Goal: Information Seeking & Learning: Learn about a topic

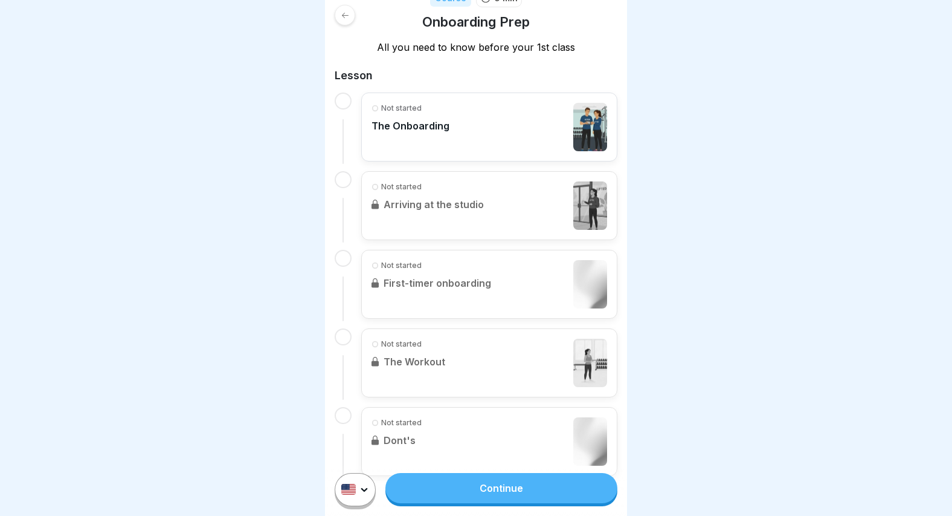
scroll to position [221, 0]
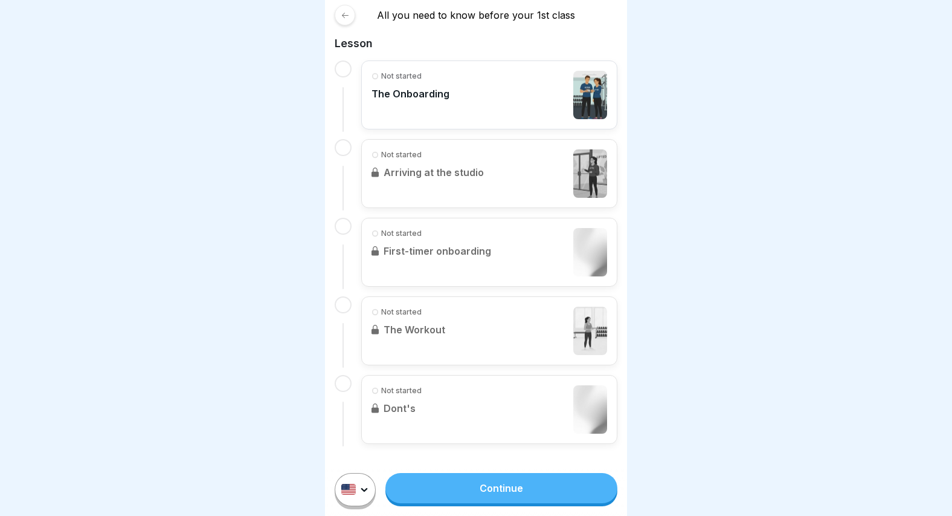
click at [480, 102] on div "Not started The Onboarding" at bounding box center [490, 95] width 236 height 48
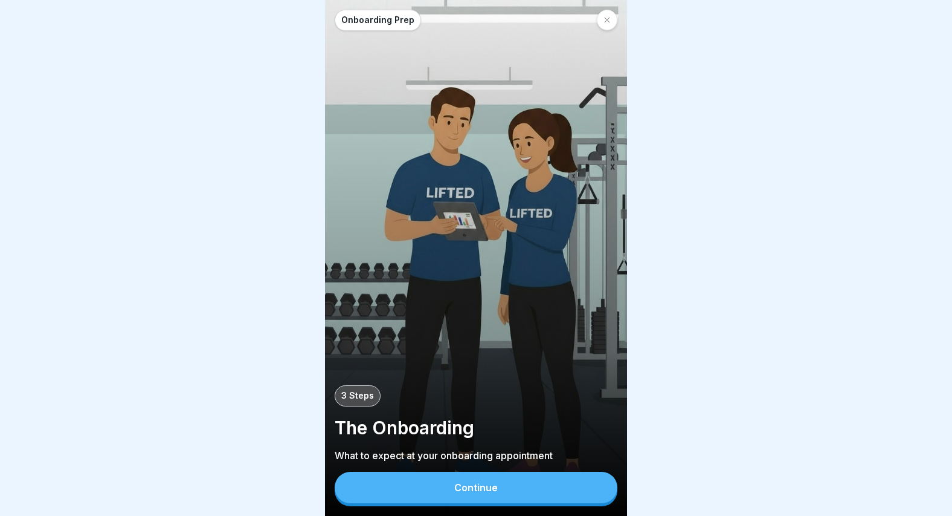
click at [496, 480] on button "Continue" at bounding box center [476, 486] width 283 height 31
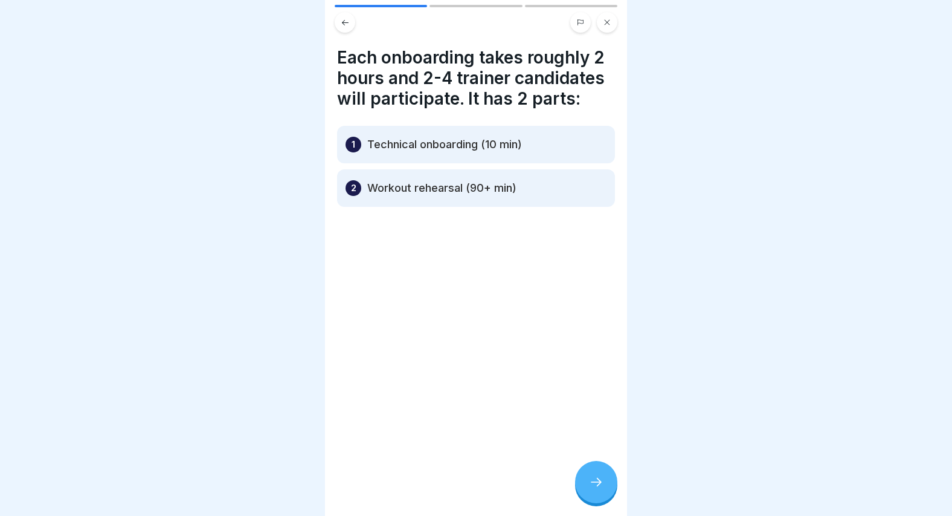
click at [588, 471] on div at bounding box center [596, 482] width 42 height 42
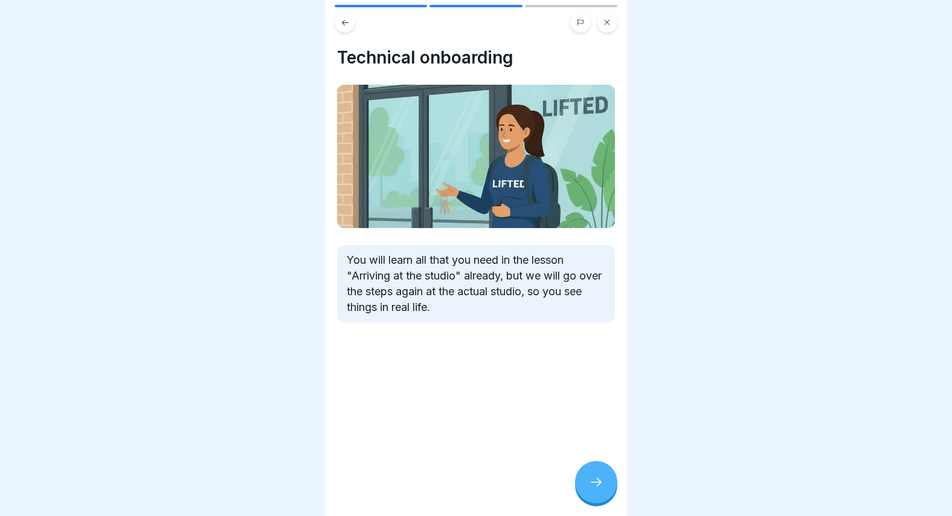
click at [589, 472] on div at bounding box center [596, 482] width 42 height 42
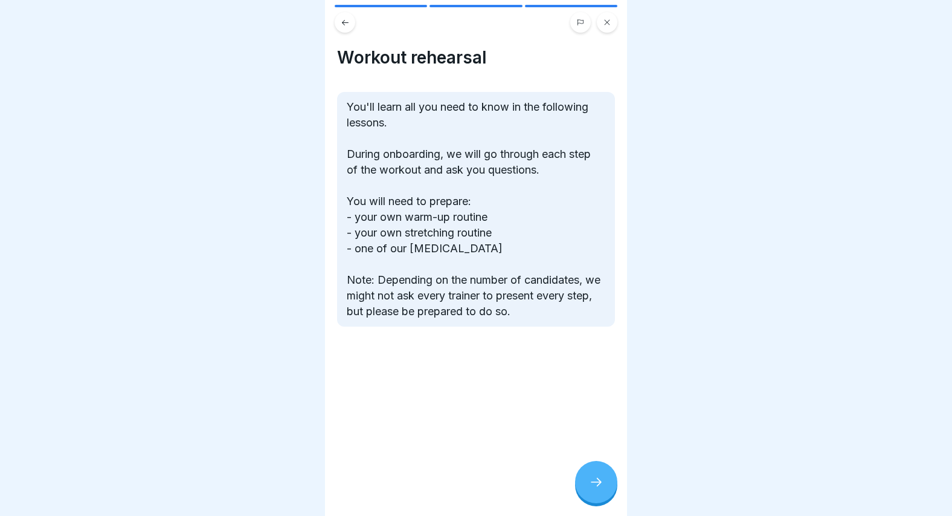
click at [587, 479] on div at bounding box center [596, 482] width 42 height 42
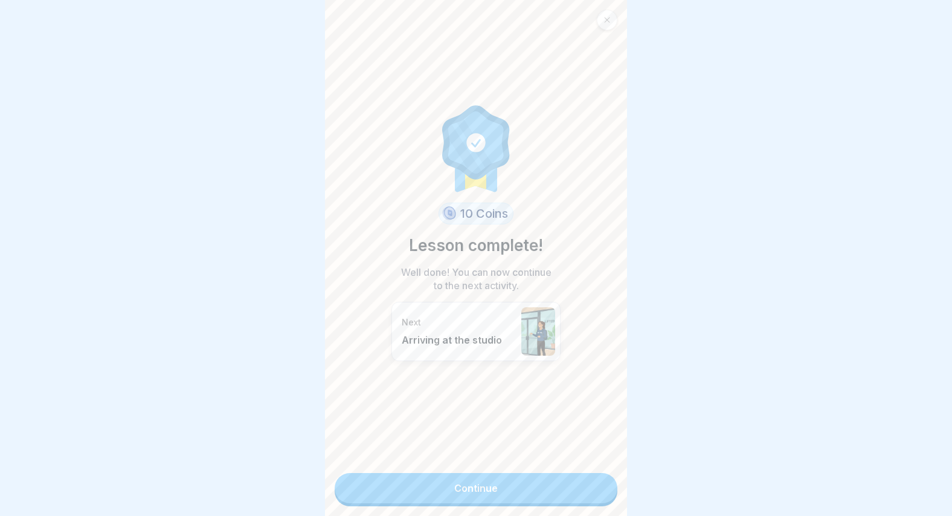
click at [551, 474] on link "Continue" at bounding box center [476, 488] width 283 height 30
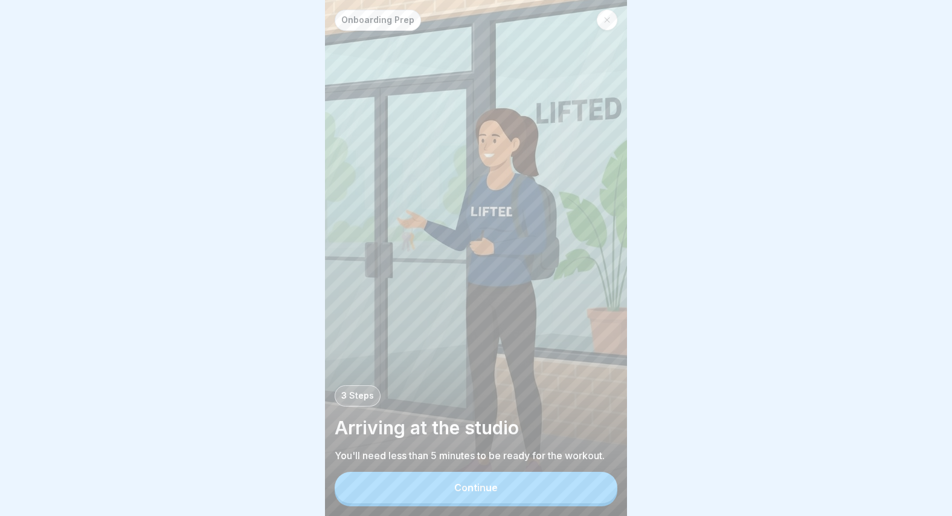
click at [535, 487] on button "Continue" at bounding box center [476, 486] width 283 height 31
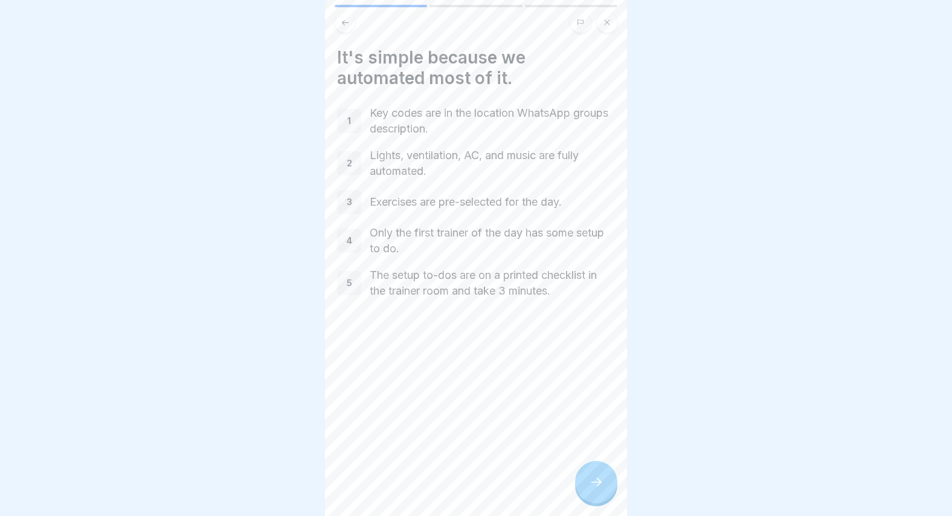
click at [607, 487] on div at bounding box center [596, 482] width 42 height 42
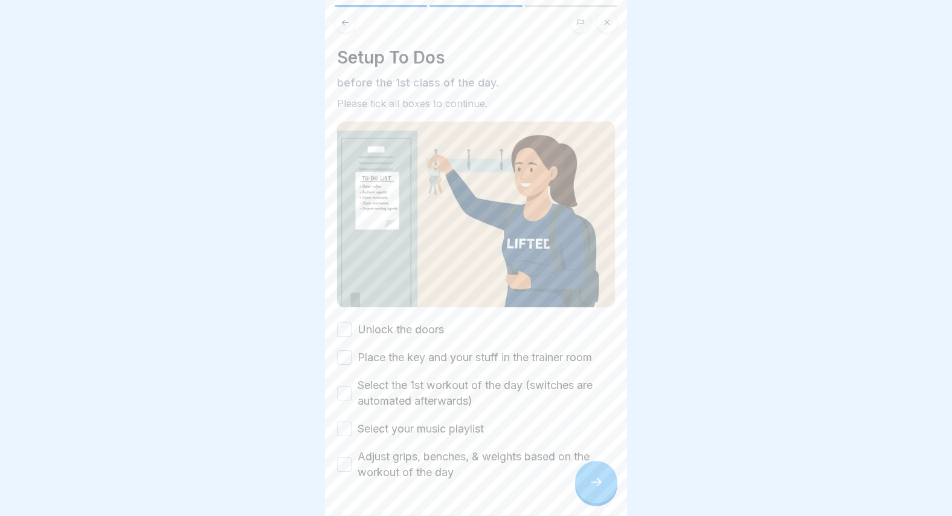
click at [348, 329] on button "Unlock the doors" at bounding box center [344, 329] width 15 height 15
click at [342, 359] on button "Place the key and your stuff in the trainer room" at bounding box center [344, 357] width 15 height 15
click at [342, 392] on button "Select the 1st workout of the day (switches are automated afterwards)" at bounding box center [344, 393] width 15 height 15
click at [531, 381] on label "Select the 1st workout of the day (switches are automated afterwards)" at bounding box center [486, 392] width 257 height 31
click at [352, 386] on button "Select the 1st workout of the day (switches are automated afterwards)" at bounding box center [344, 393] width 15 height 15
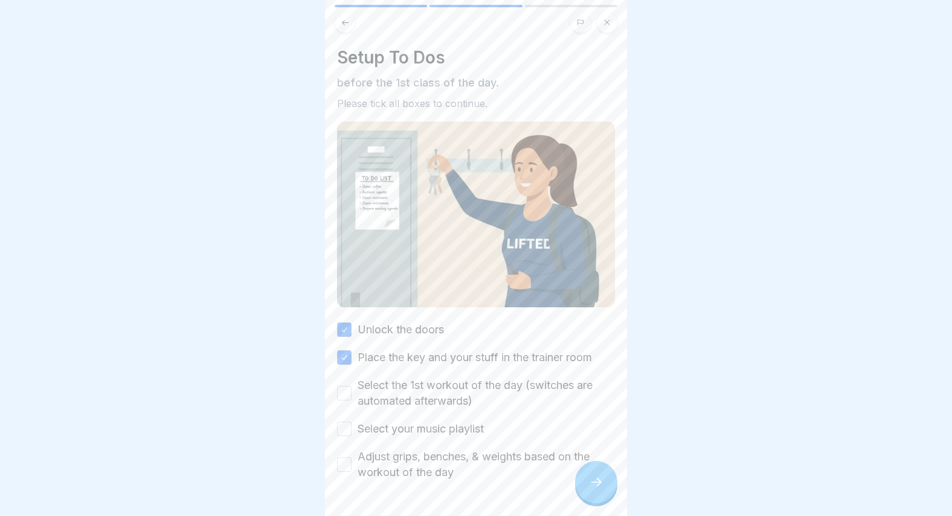
click at [341, 387] on button "Select the 1st workout of the day (switches are automated afterwards)" at bounding box center [344, 393] width 15 height 15
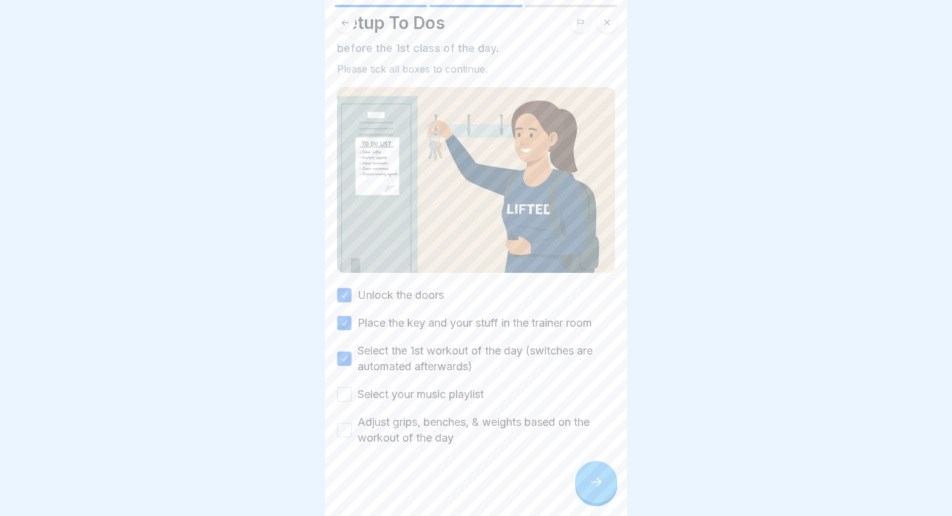
scroll to position [37, 0]
click at [487, 399] on div "Unlock the doors Place the key and your stuff in the trainer room Select the 1s…" at bounding box center [476, 364] width 278 height 158
click at [484, 395] on label "Select your music playlist" at bounding box center [421, 392] width 126 height 16
click at [352, 395] on button "Select your music playlist" at bounding box center [344, 391] width 15 height 15
click at [484, 395] on label "Select your music playlist" at bounding box center [421, 392] width 126 height 16
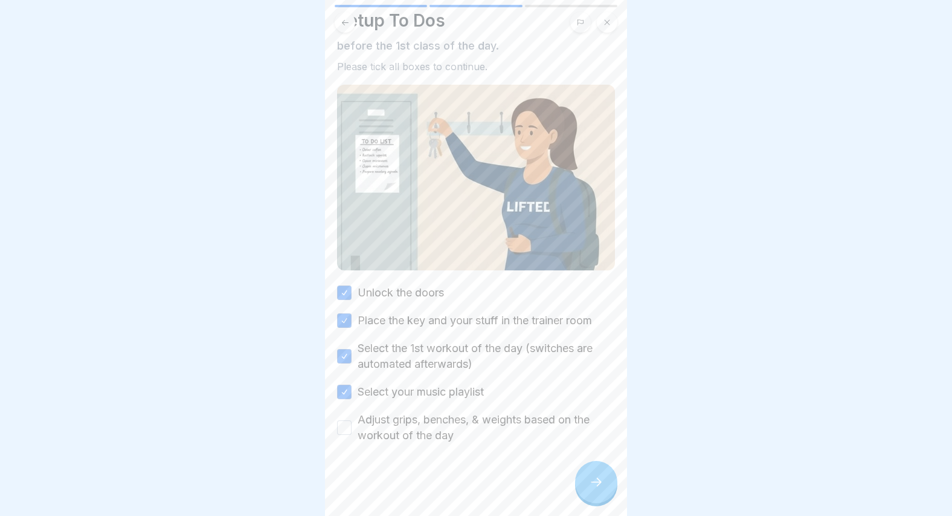
click at [352, 395] on button "Select your music playlist" at bounding box center [344, 391] width 15 height 15
click at [484, 395] on label "Select your music playlist" at bounding box center [421, 392] width 126 height 16
click at [352, 395] on button "Select your music playlist" at bounding box center [344, 391] width 15 height 15
click at [597, 479] on icon at bounding box center [596, 481] width 15 height 15
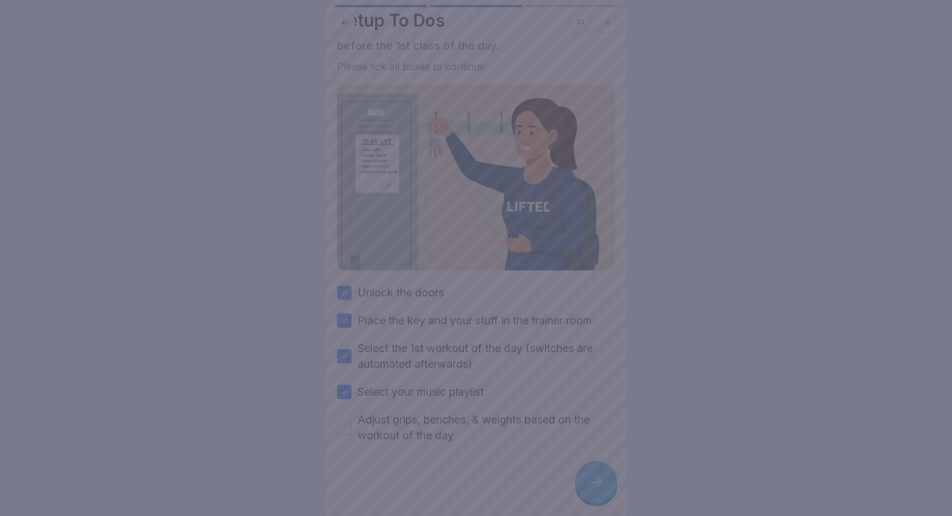
click at [346, 417] on div at bounding box center [476, 258] width 952 height 516
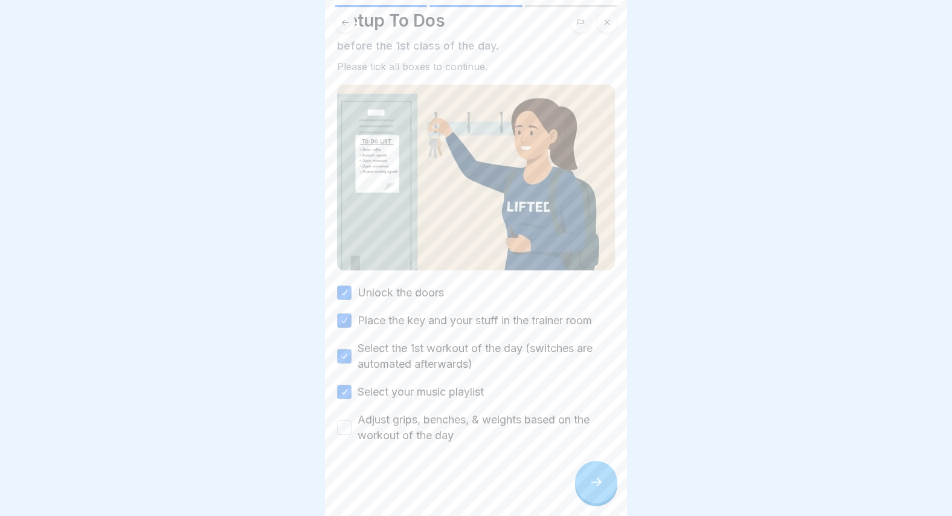
click at [346, 427] on button "Adjust grips, benches, & weights based on the workout of the day" at bounding box center [344, 427] width 15 height 15
click at [581, 475] on div at bounding box center [596, 482] width 42 height 42
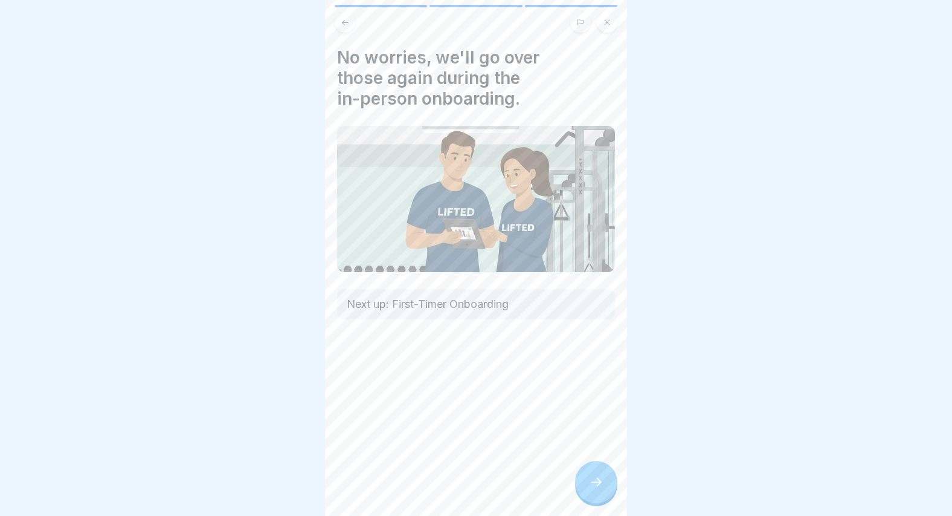
click at [561, 303] on p "Next up: First-Timer Onboarding" at bounding box center [476, 304] width 259 height 16
click at [600, 487] on icon at bounding box center [596, 481] width 15 height 15
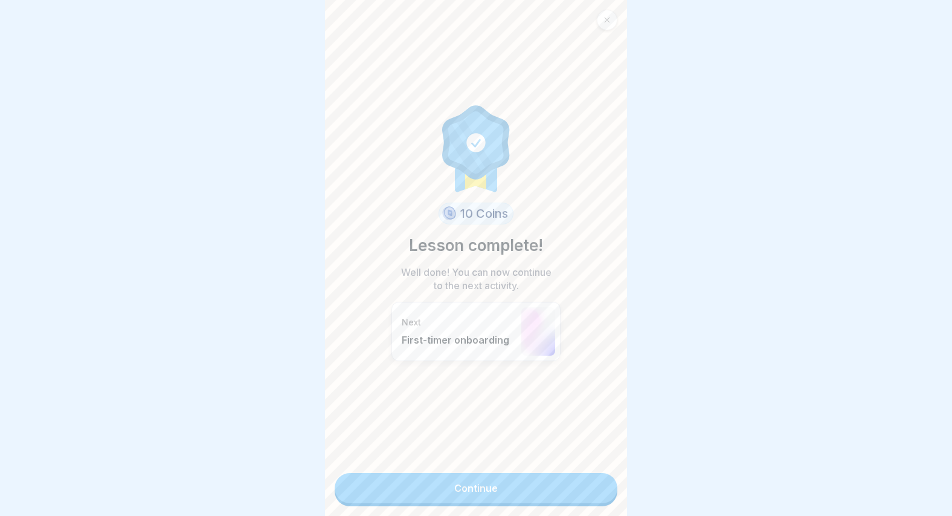
click at [612, 15] on div at bounding box center [607, 20] width 21 height 21
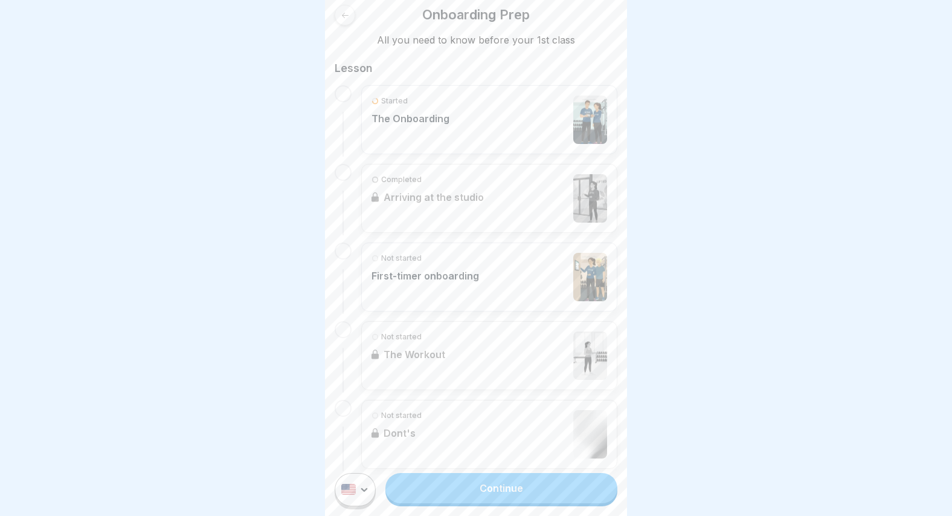
scroll to position [202, 0]
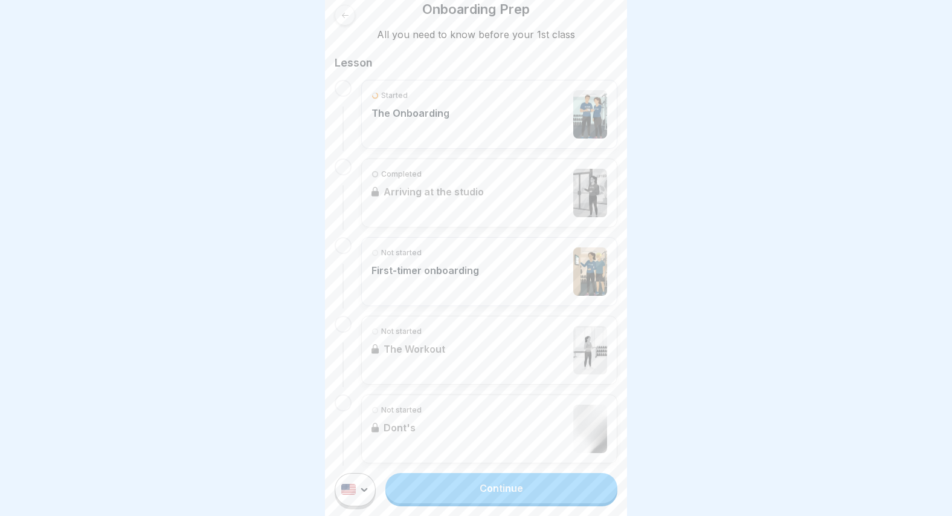
click at [476, 219] on div "Completed Arriving at the studio" at bounding box center [489, 192] width 256 height 69
click at [467, 191] on div "Completed Arriving at the studio" at bounding box center [489, 192] width 256 height 69
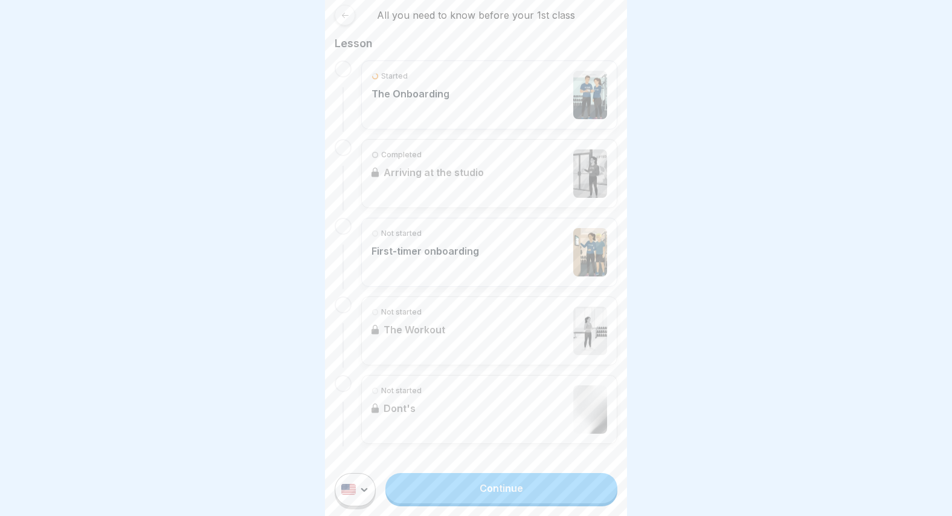
scroll to position [111, 0]
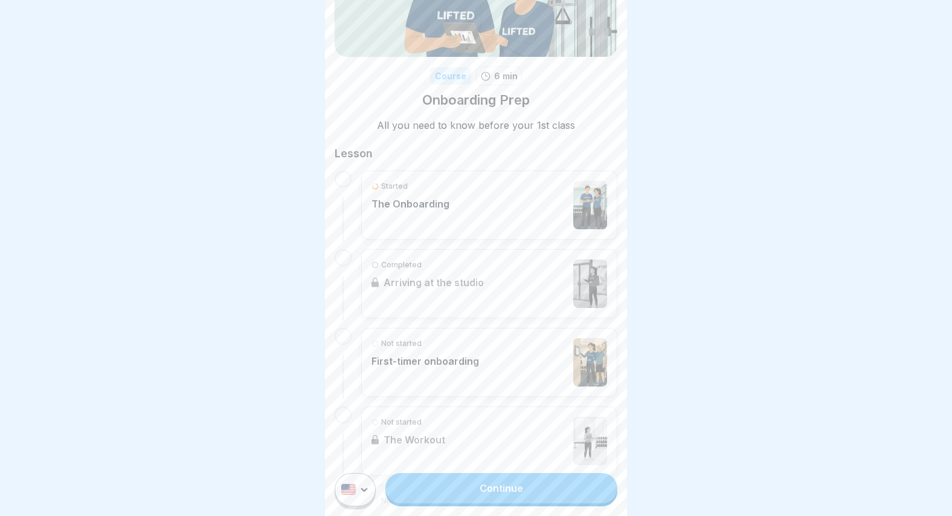
click at [462, 296] on div "Completed Arriving at the studio" at bounding box center [489, 283] width 256 height 69
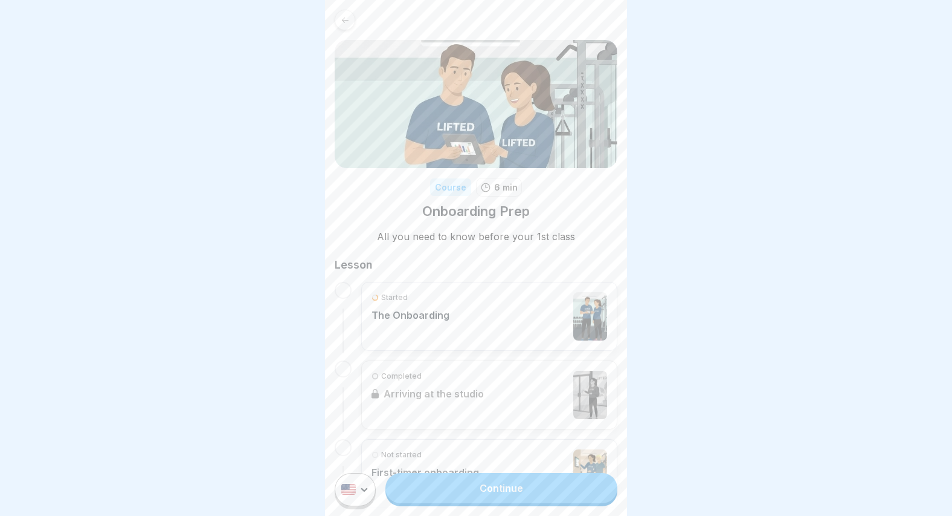
click at [436, 327] on div "Started The Onboarding" at bounding box center [411, 316] width 78 height 48
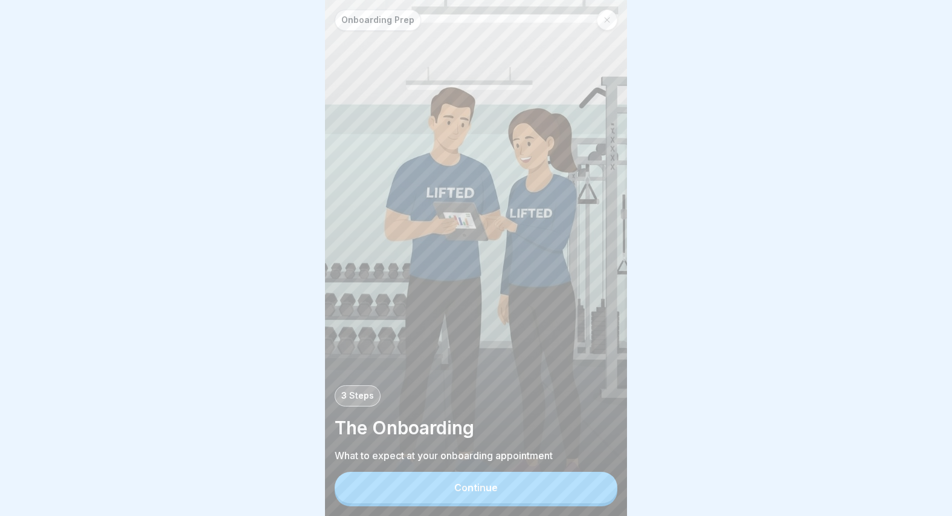
click at [503, 493] on button "Continue" at bounding box center [476, 486] width 283 height 31
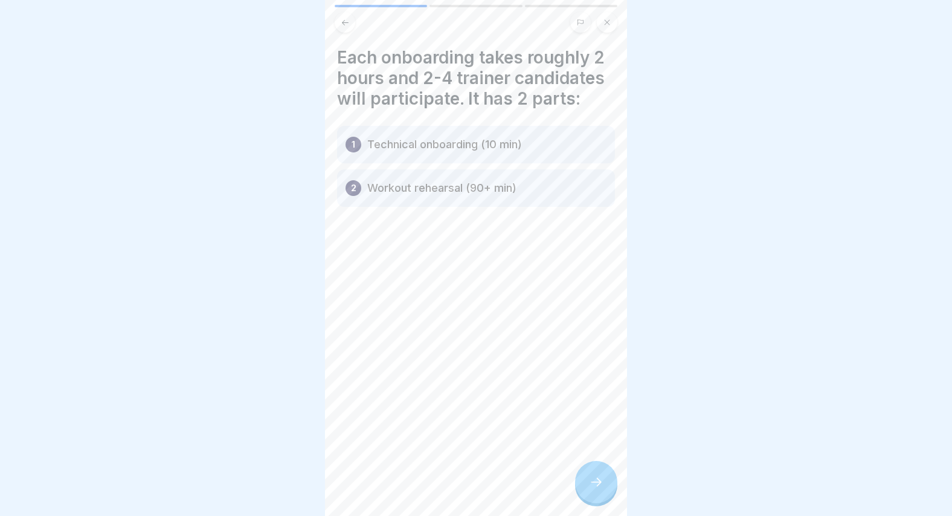
click at [580, 490] on div at bounding box center [596, 482] width 42 height 42
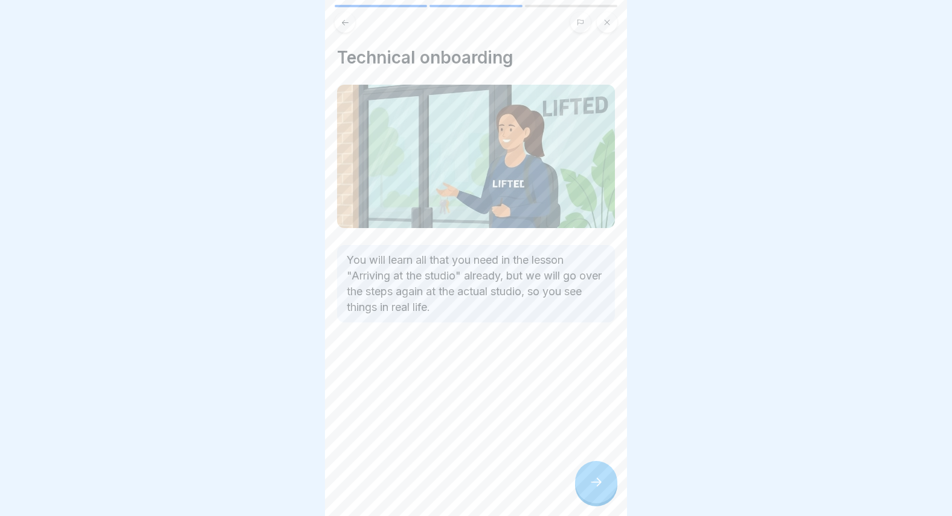
click at [590, 483] on icon at bounding box center [596, 481] width 15 height 15
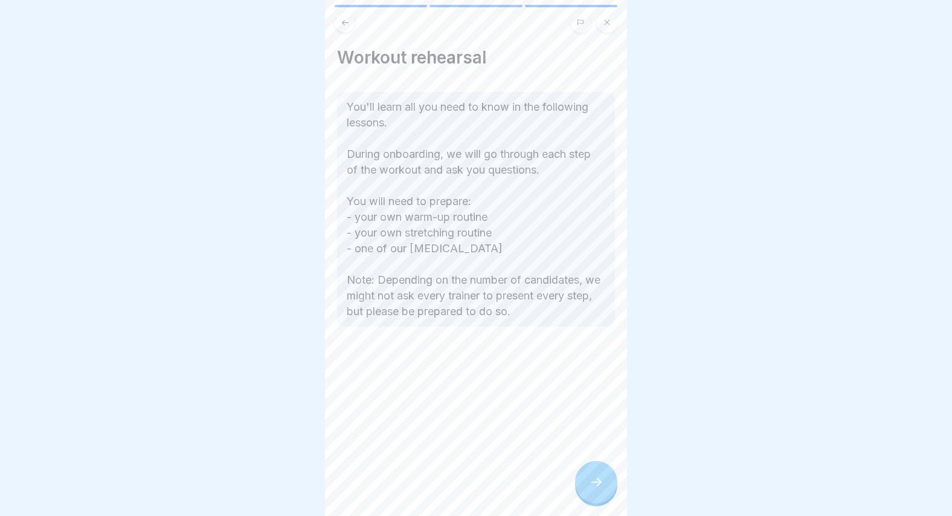
click at [589, 483] on icon at bounding box center [596, 481] width 15 height 15
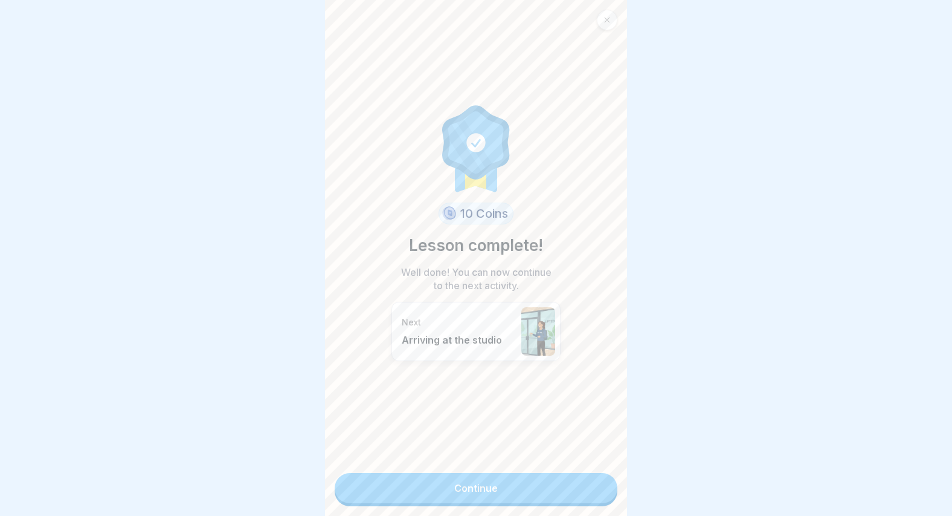
click at [589, 483] on link "Continue" at bounding box center [476, 488] width 283 height 30
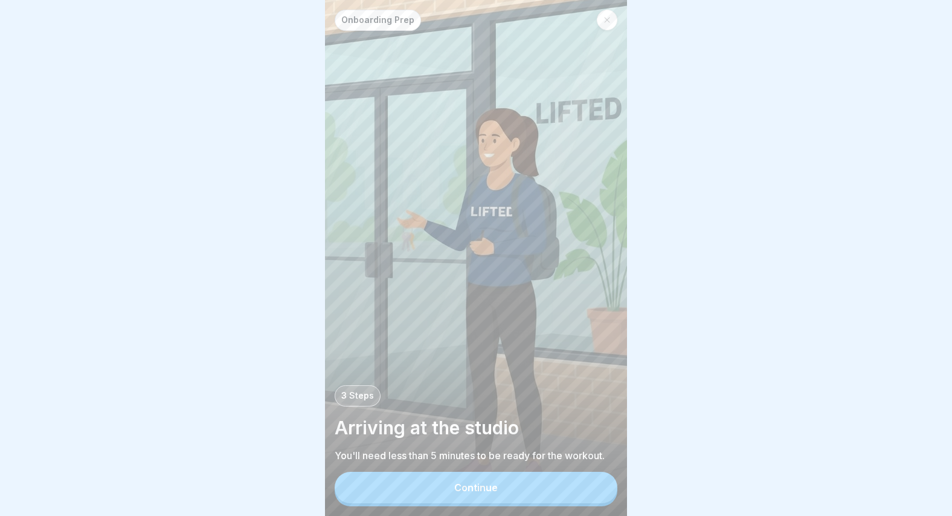
click at [590, 483] on button "Continue" at bounding box center [476, 486] width 283 height 31
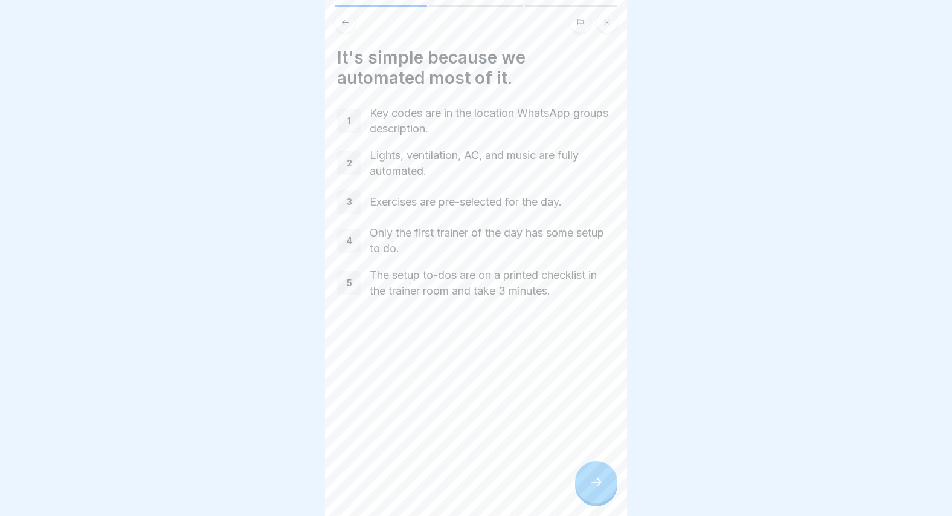
click at [595, 490] on div at bounding box center [596, 482] width 42 height 42
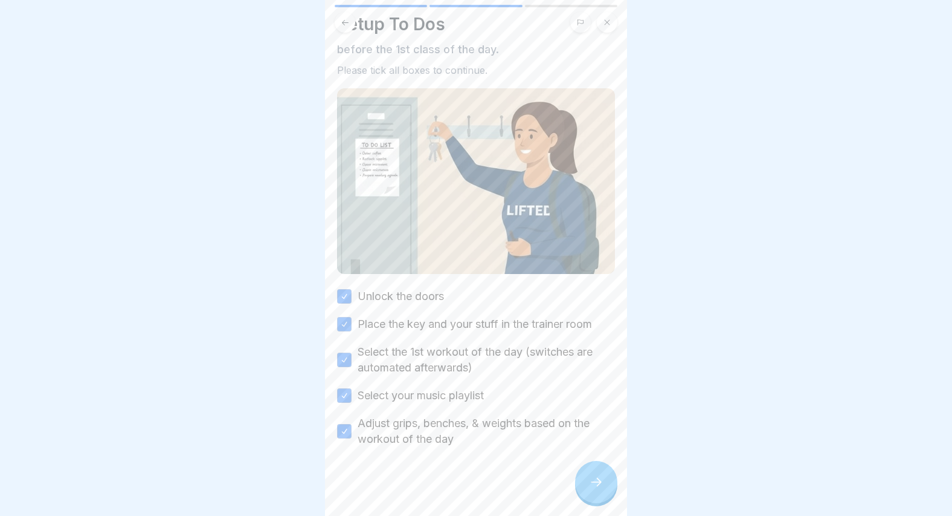
scroll to position [37, 0]
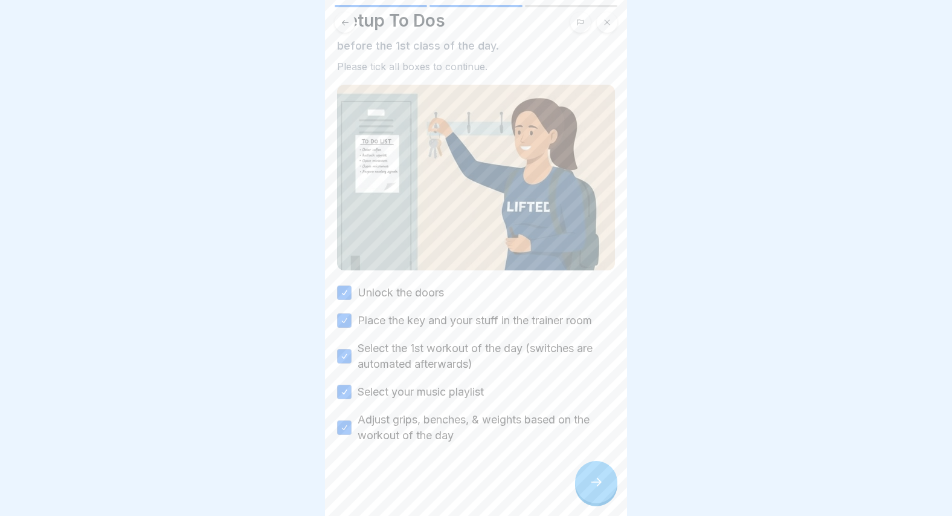
click at [594, 486] on icon at bounding box center [596, 481] width 15 height 15
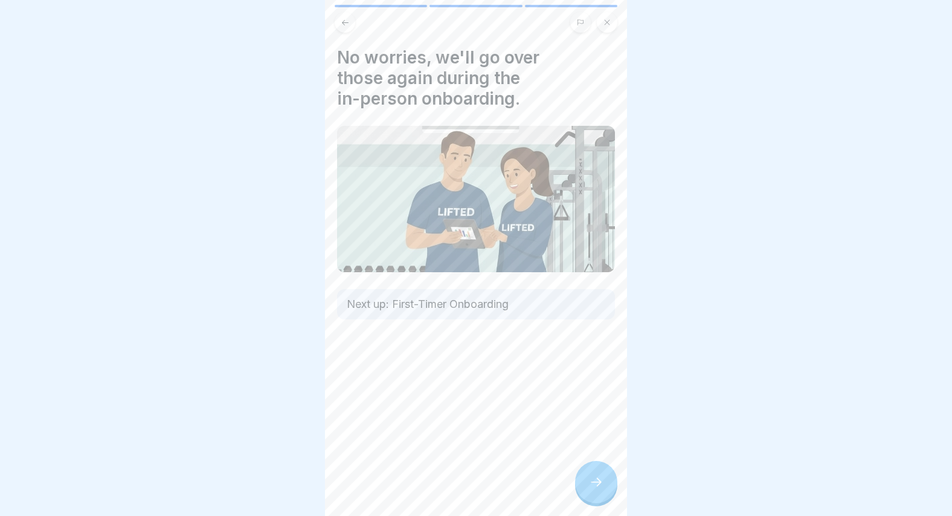
click at [591, 482] on icon at bounding box center [596, 481] width 15 height 15
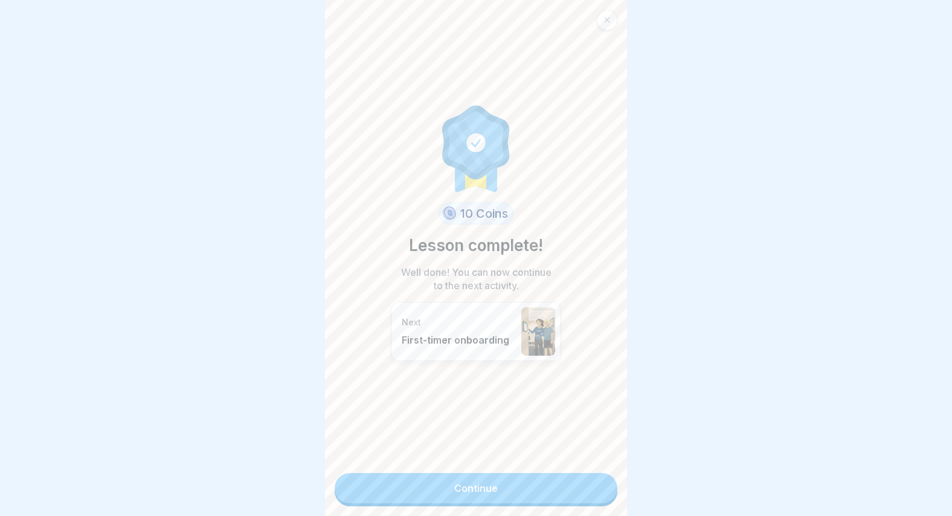
click at [569, 509] on div "10 Coins Lesson complete! Well done! You can now continue to the next activity.…" at bounding box center [476, 258] width 302 height 516
click at [569, 480] on link "Continue" at bounding box center [476, 488] width 283 height 30
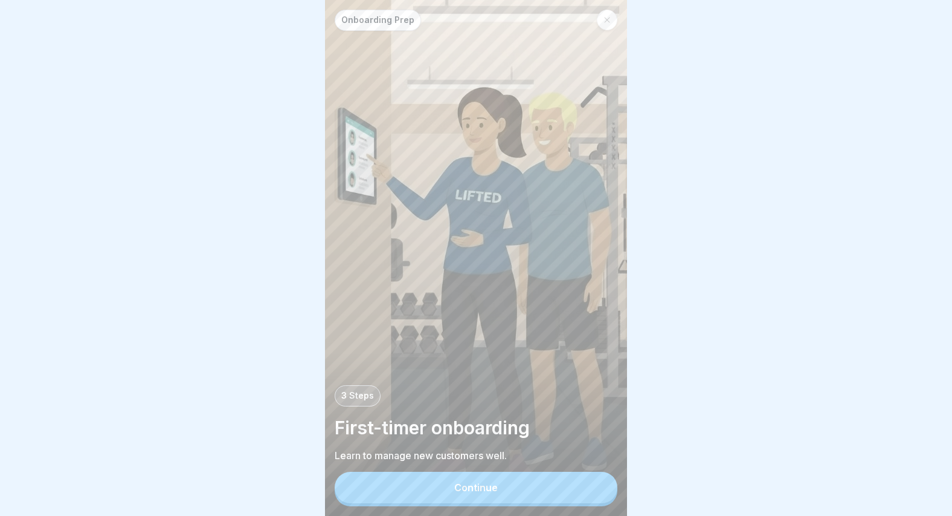
click at [464, 473] on button "Continue" at bounding box center [476, 486] width 283 height 31
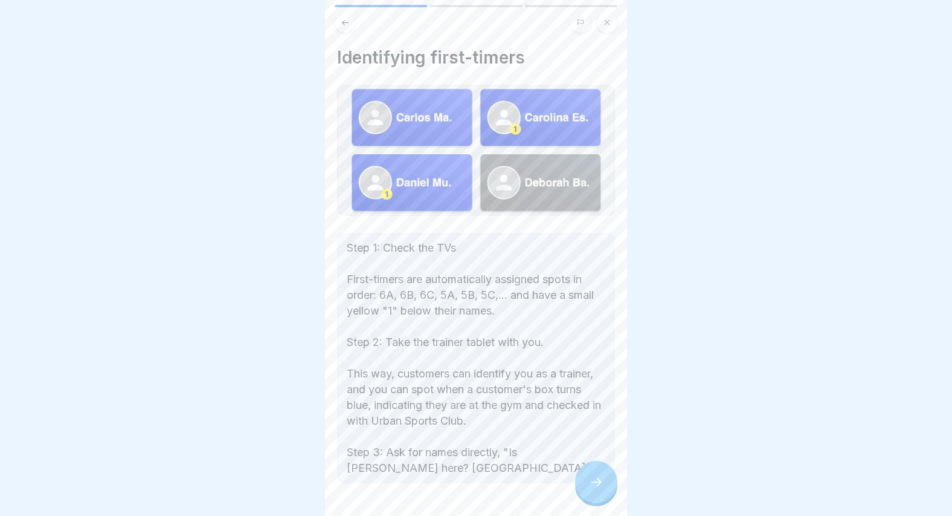
click at [606, 477] on div at bounding box center [596, 482] width 42 height 42
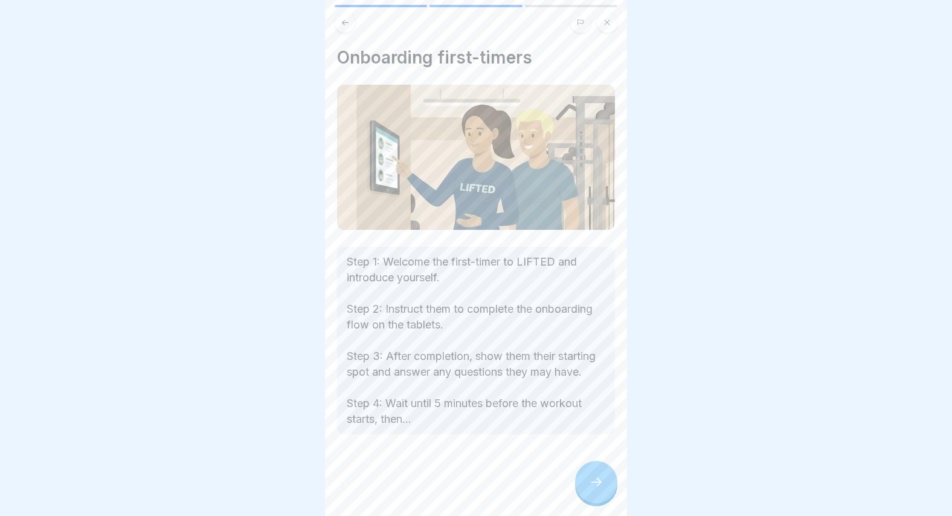
click at [580, 483] on div at bounding box center [596, 482] width 42 height 42
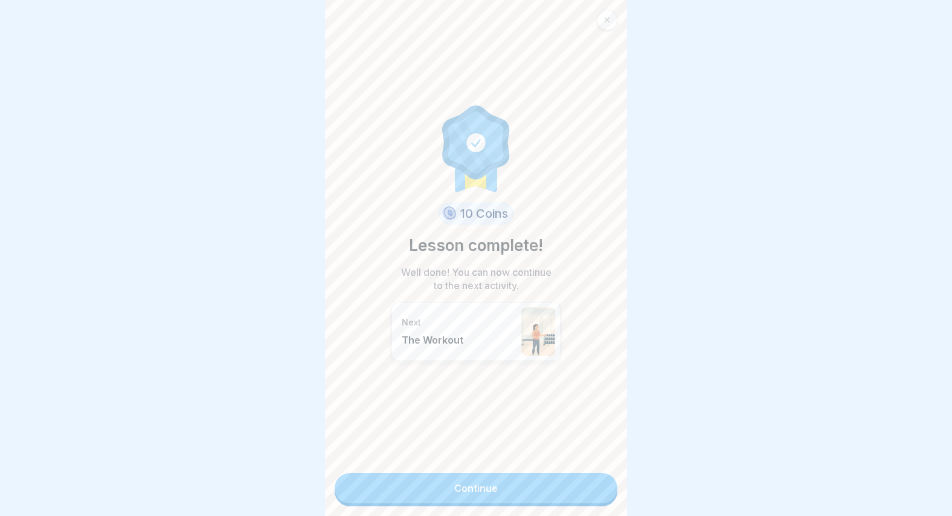
click at [545, 496] on link "Continue" at bounding box center [476, 488] width 283 height 30
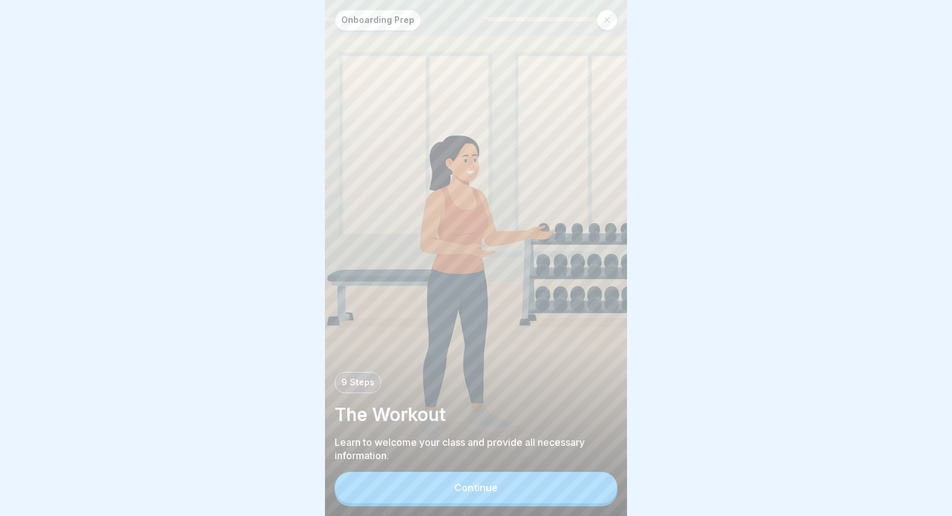
click at [541, 482] on button "Continue" at bounding box center [476, 486] width 283 height 31
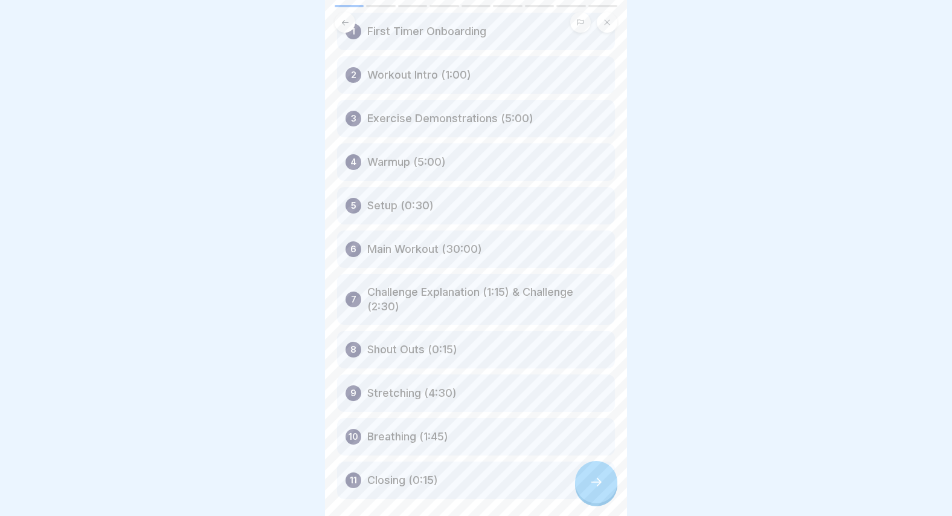
scroll to position [128, 0]
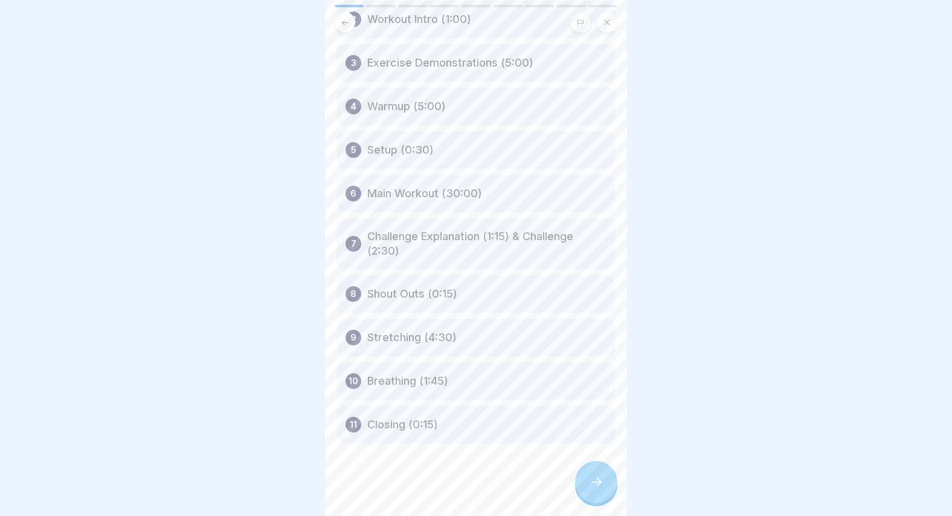
click at [604, 491] on div at bounding box center [596, 482] width 42 height 42
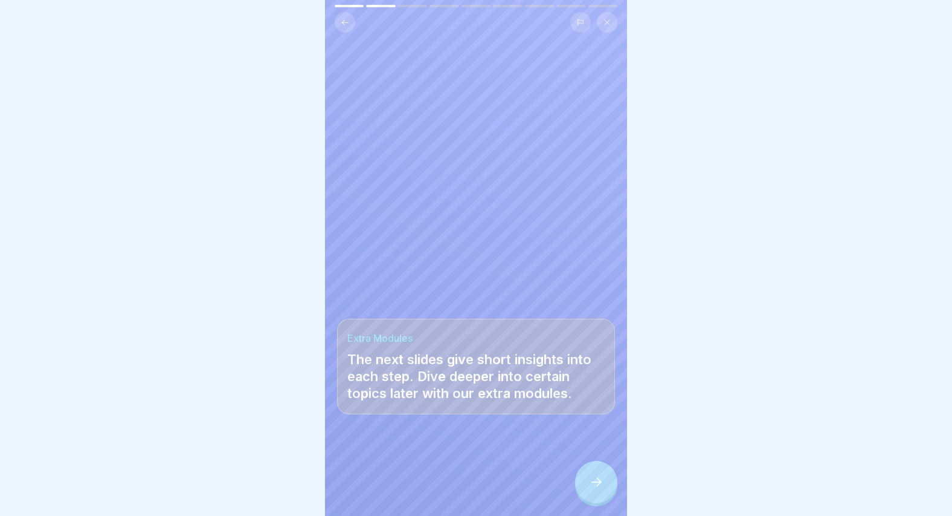
click at [592, 485] on icon at bounding box center [596, 481] width 15 height 15
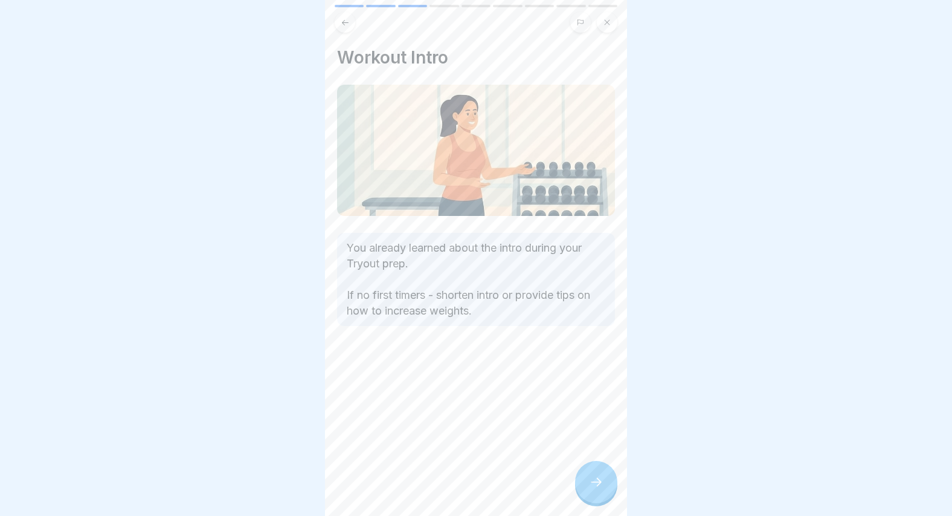
click at [585, 490] on div at bounding box center [596, 482] width 42 height 42
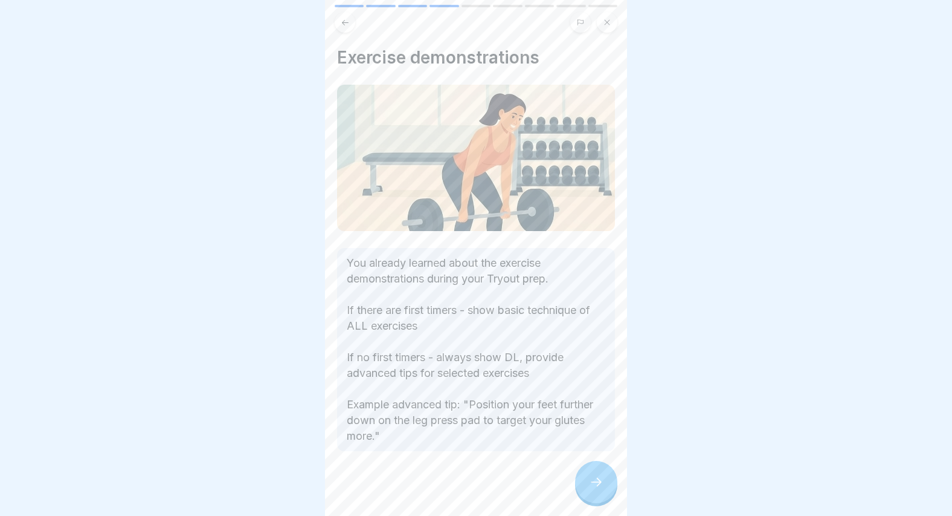
click at [586, 487] on div at bounding box center [596, 482] width 42 height 42
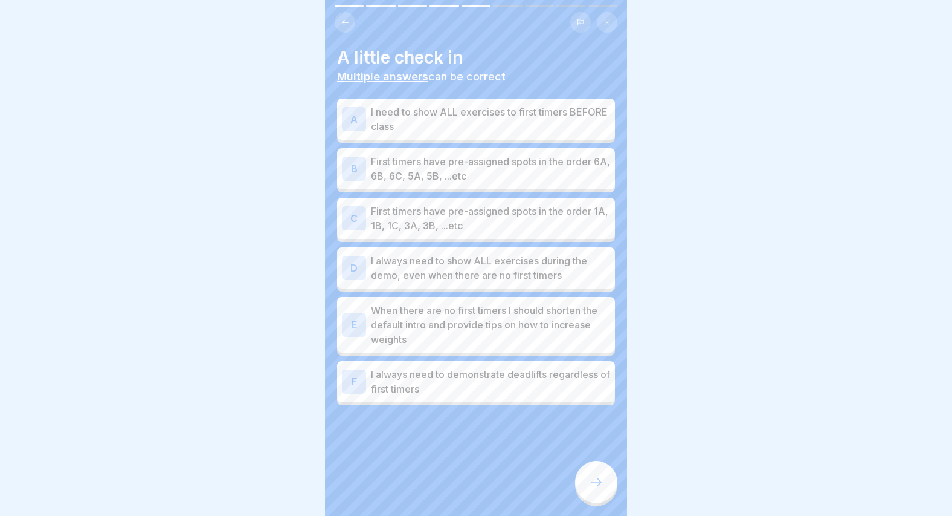
click at [589, 487] on icon at bounding box center [596, 481] width 15 height 15
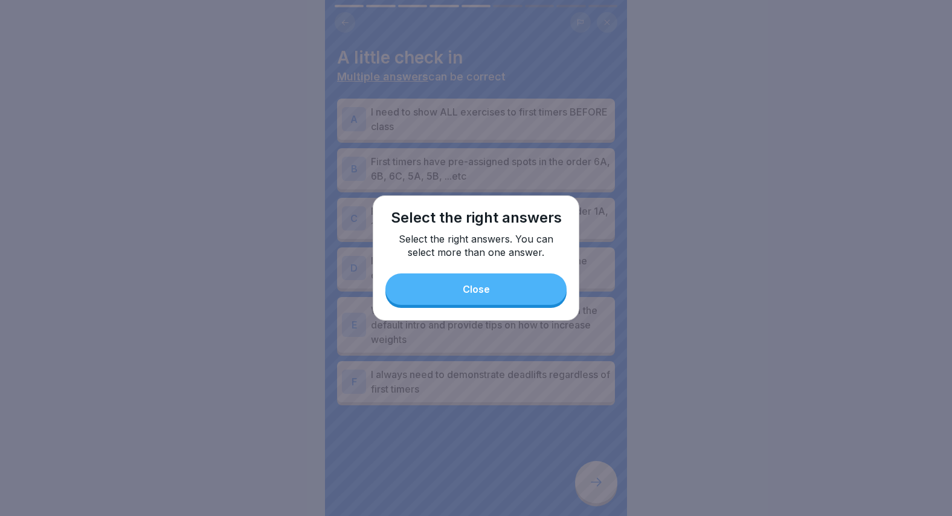
click at [495, 288] on button "Close" at bounding box center [476, 288] width 181 height 31
